Goal: Find specific page/section: Find specific page/section

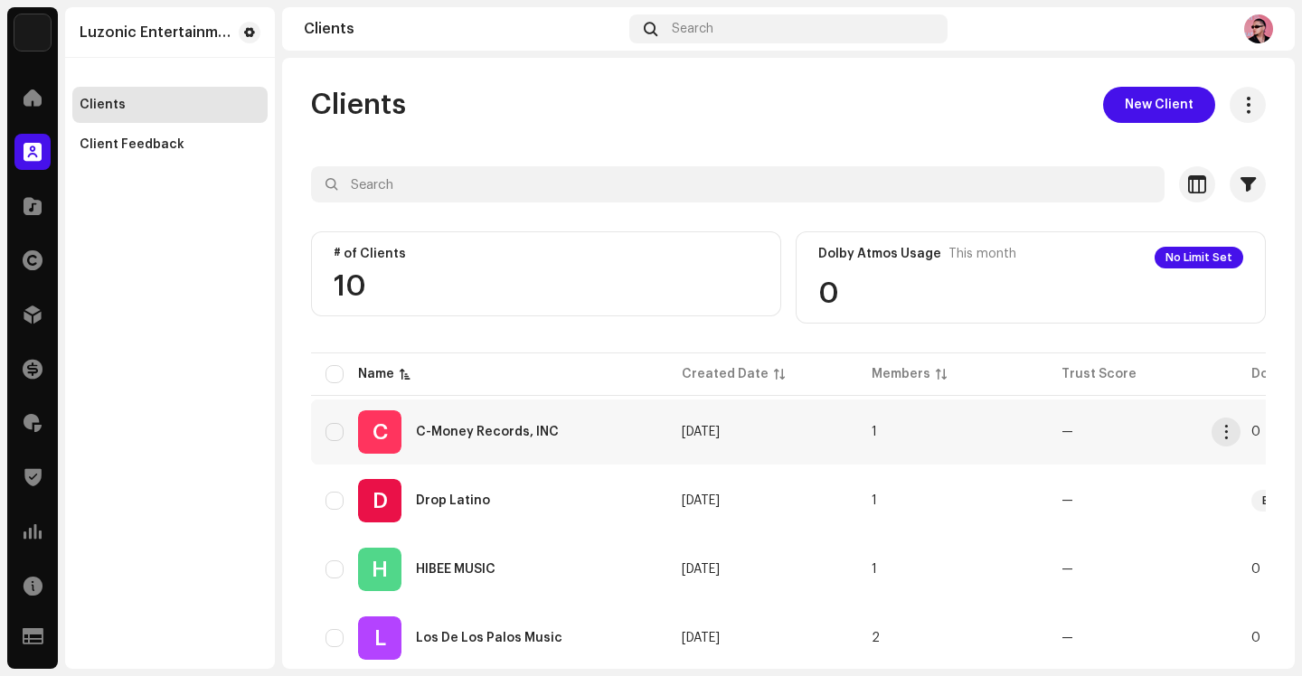
click at [505, 440] on div "C C-Money Records, INC" at bounding box center [489, 432] width 327 height 43
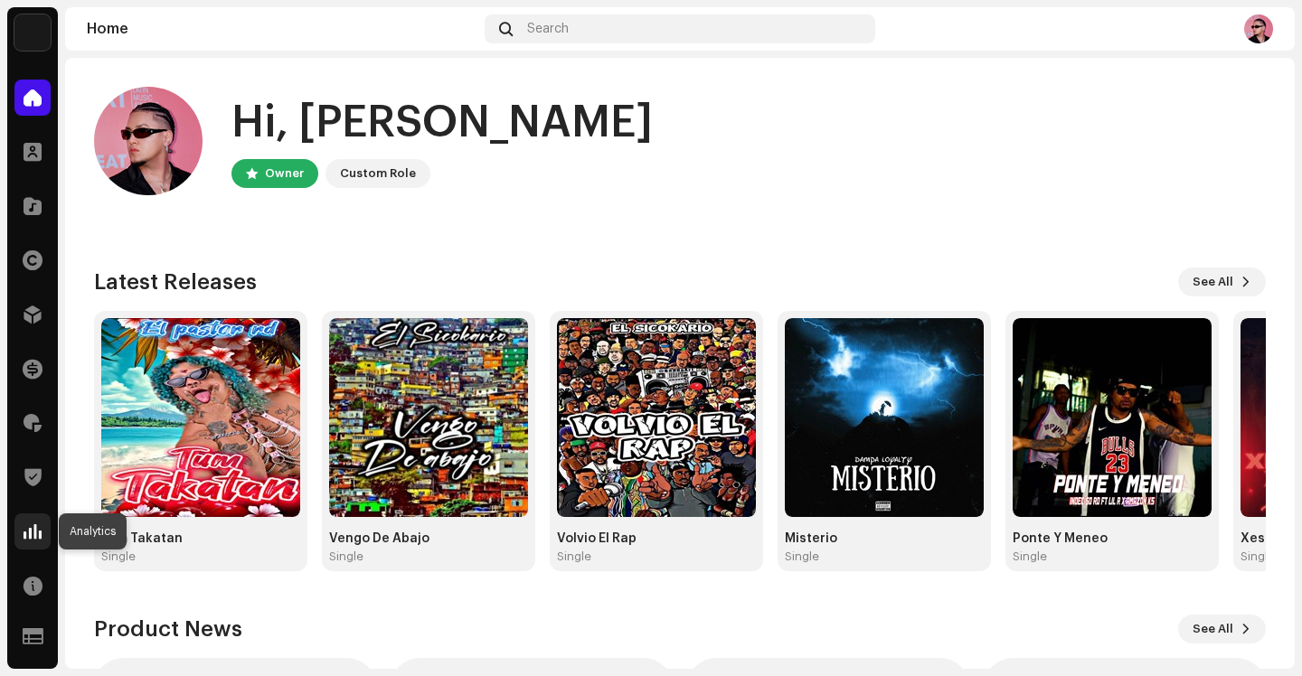
click at [30, 536] on span at bounding box center [33, 531] width 18 height 14
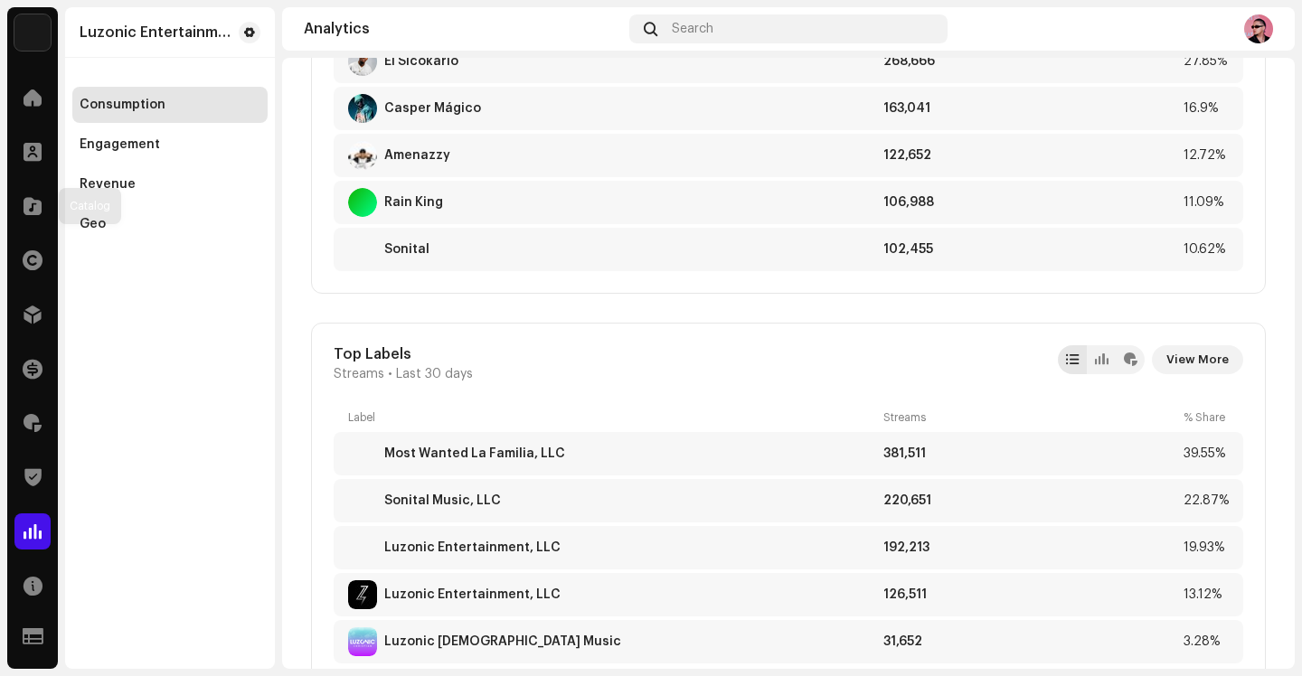
scroll to position [1593, 0]
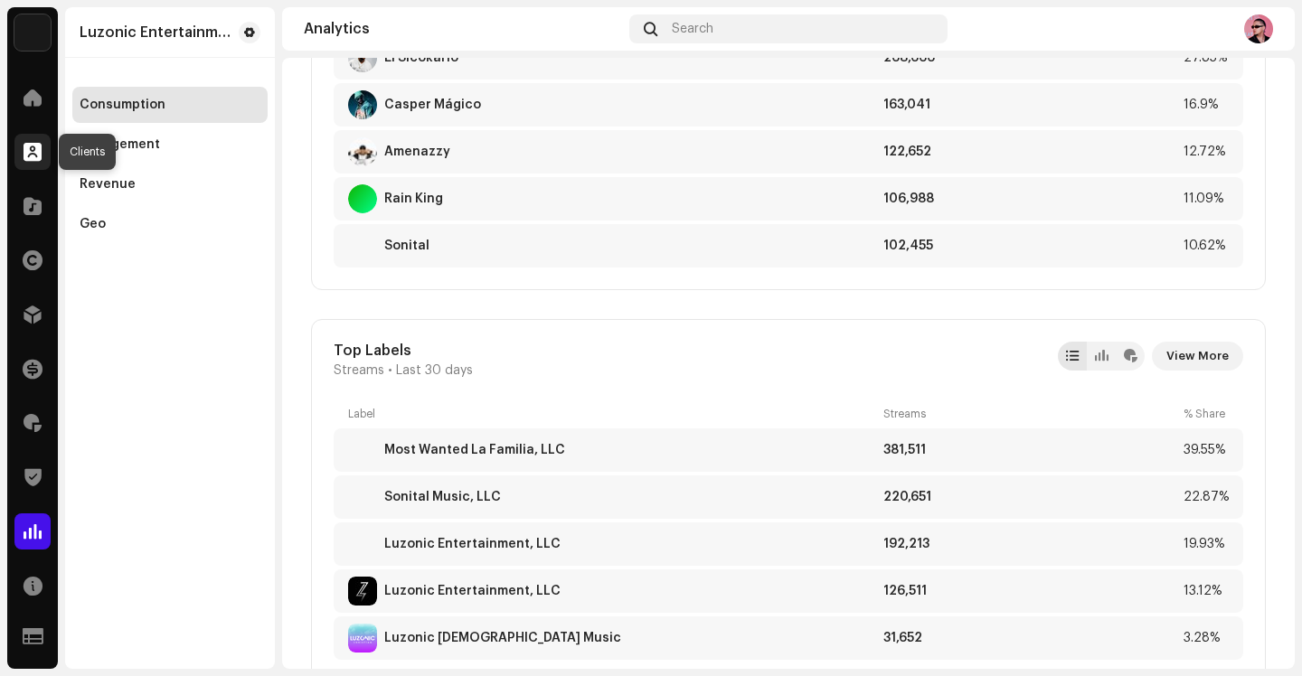
click at [27, 146] on span at bounding box center [33, 152] width 18 height 14
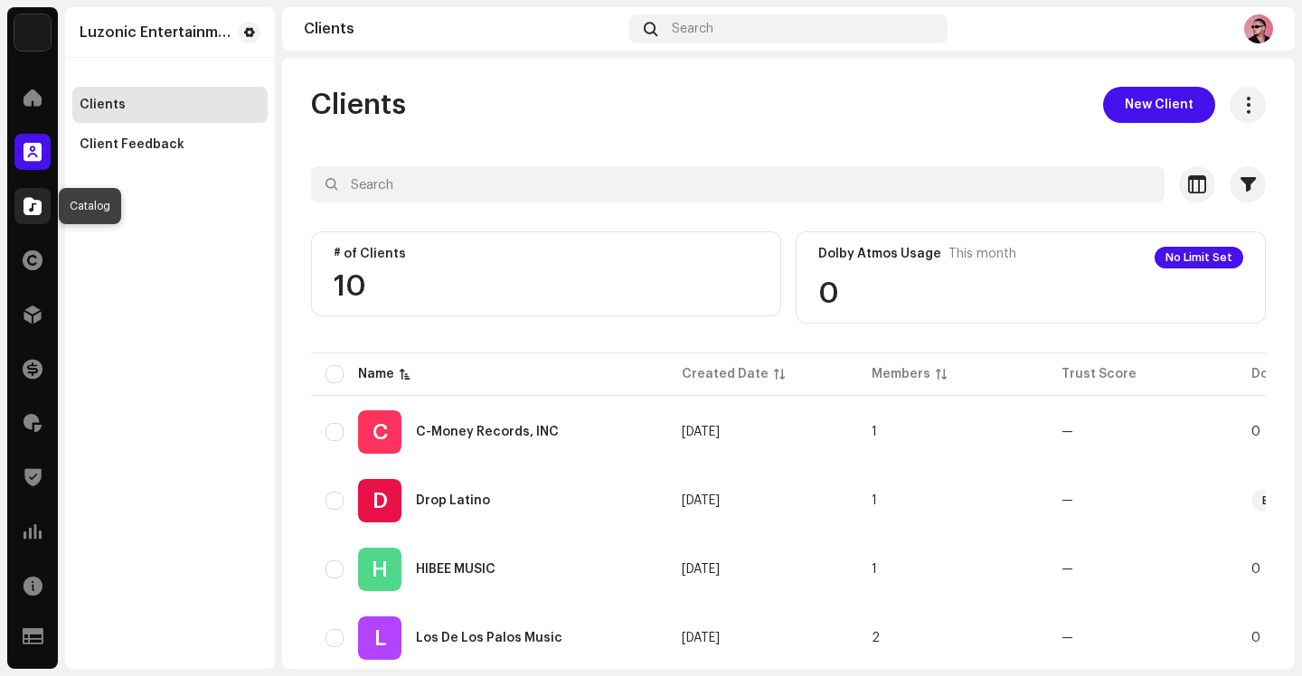
click at [26, 209] on span at bounding box center [33, 206] width 18 height 14
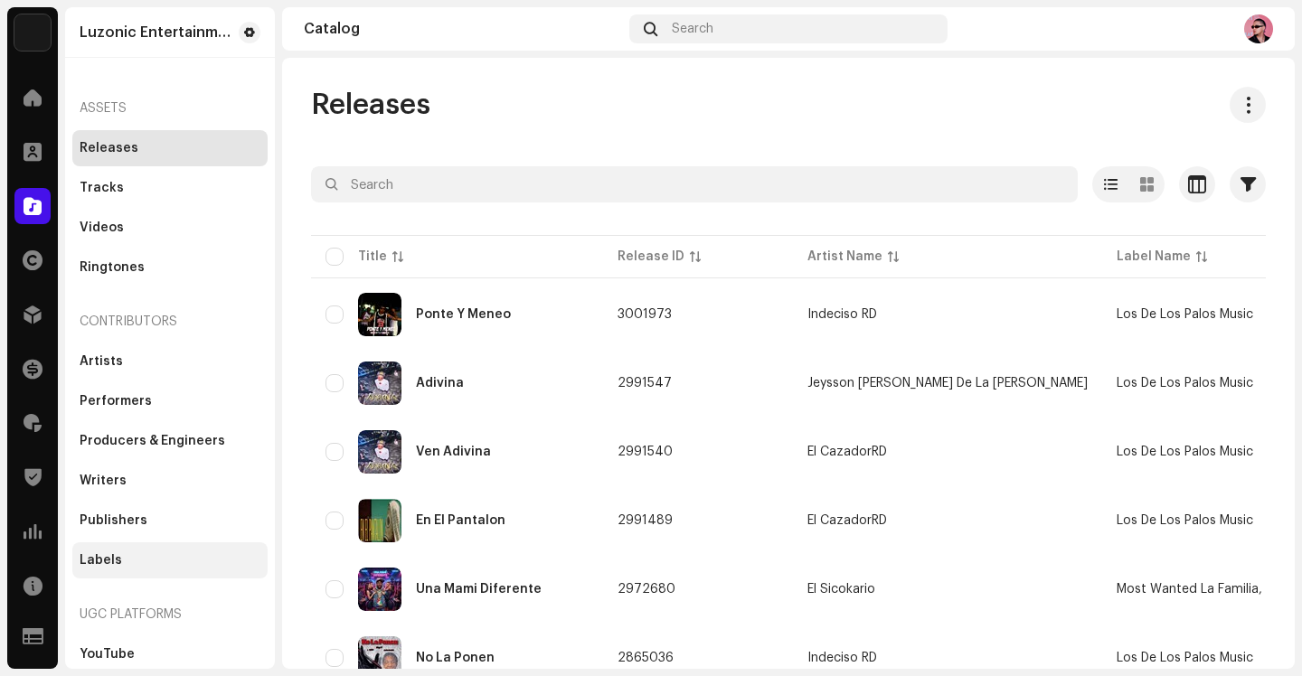
click at [141, 548] on div "Labels" at bounding box center [169, 561] width 195 height 36
